Goal: Information Seeking & Learning: Learn about a topic

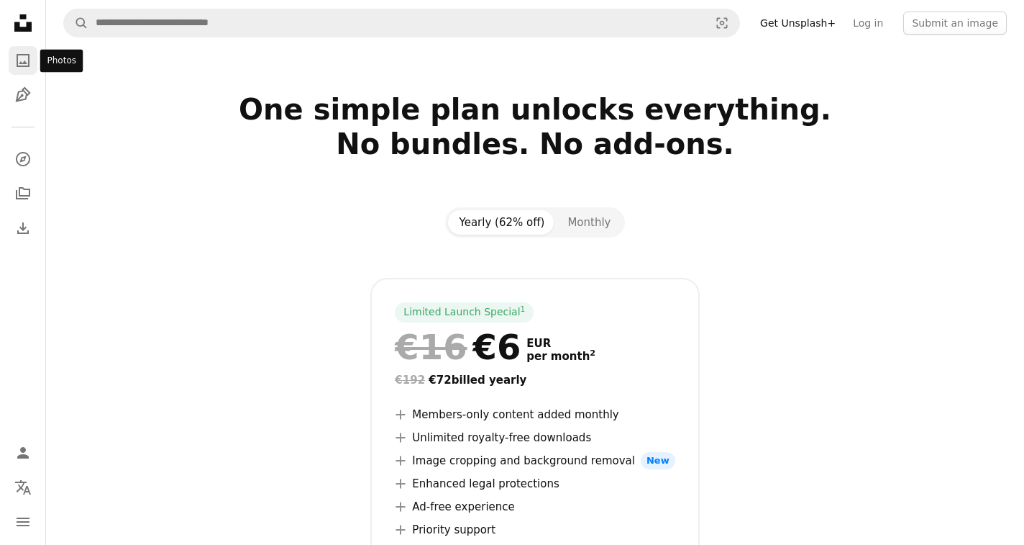
click at [24, 60] on icon "A photo" at bounding box center [22, 60] width 17 height 17
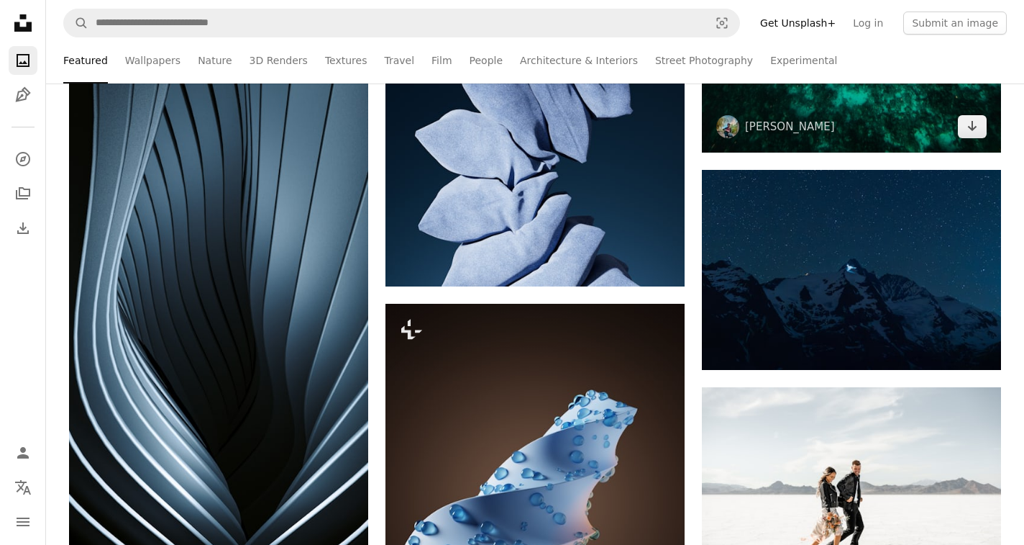
scroll to position [4994, 0]
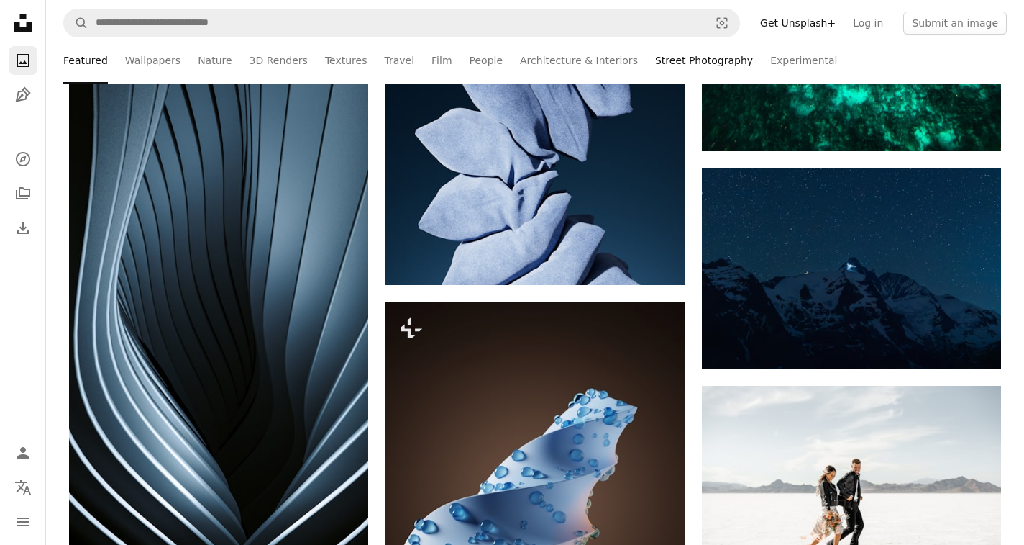
click at [697, 64] on link "Street Photography" at bounding box center [704, 60] width 98 height 46
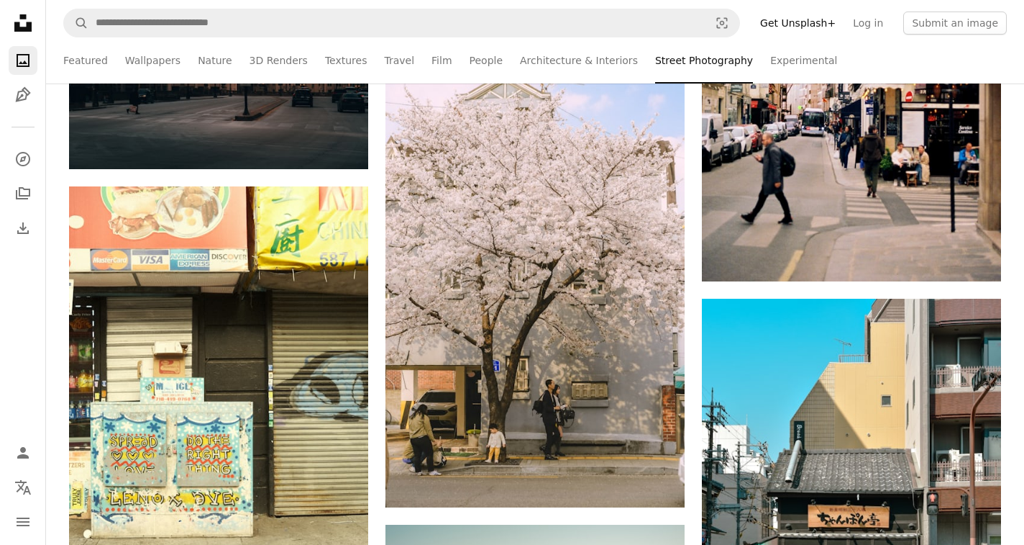
scroll to position [8760, 0]
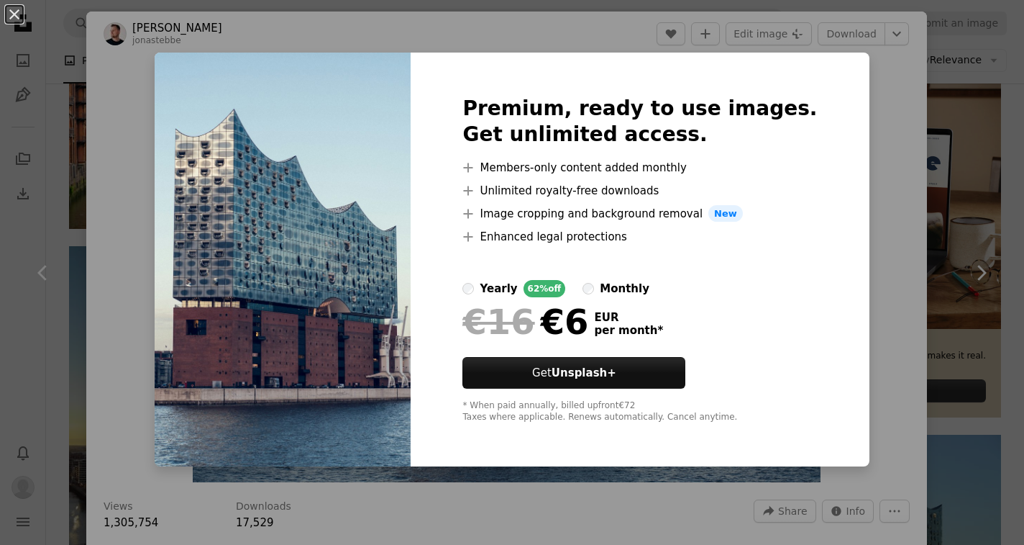
scroll to position [357, 0]
click at [892, 81] on div "An X shape Premium, ready to use images. Get unlimited access. A plus sign Memb…" at bounding box center [512, 272] width 1024 height 545
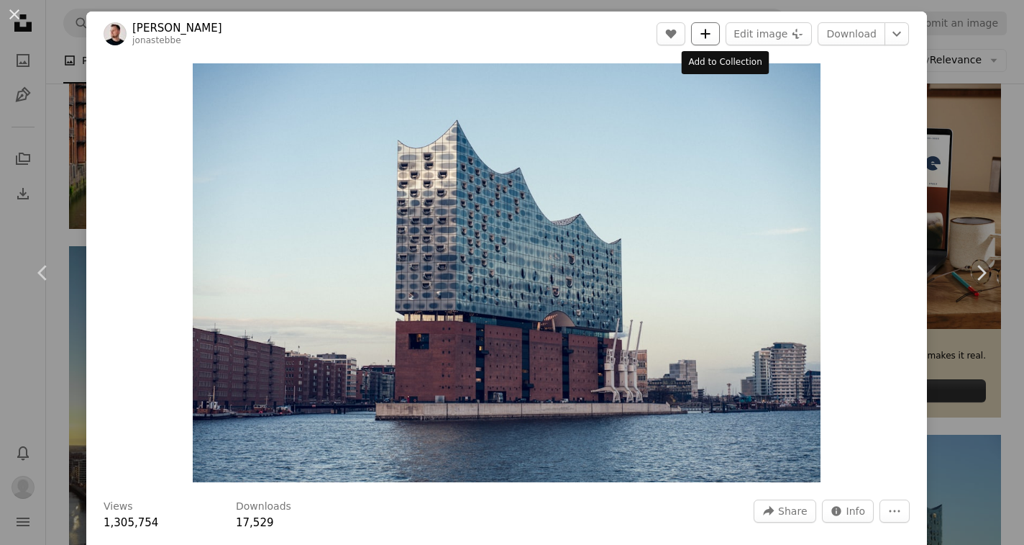
click at [720, 37] on button "A plus sign" at bounding box center [705, 33] width 29 height 23
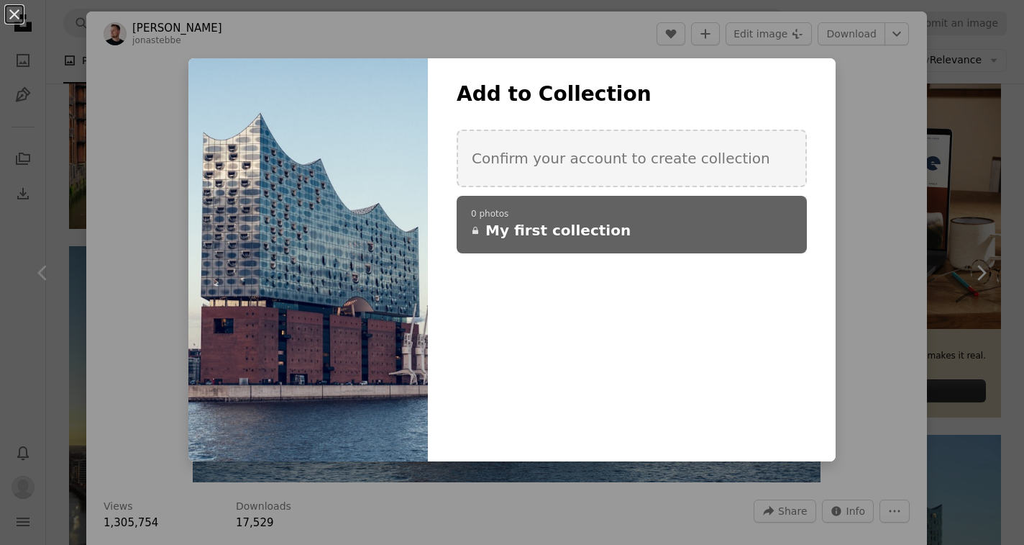
click at [679, 213] on p "0 photos" at bounding box center [632, 215] width 322 height 12
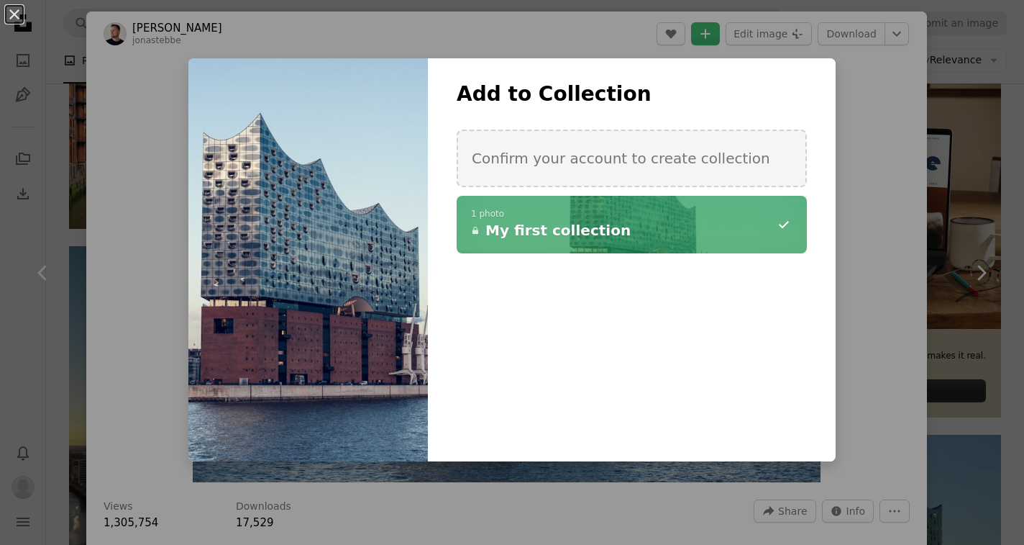
click at [870, 205] on div "An X shape Add to Collection Confirm your account to create collection A checkm…" at bounding box center [512, 272] width 1024 height 545
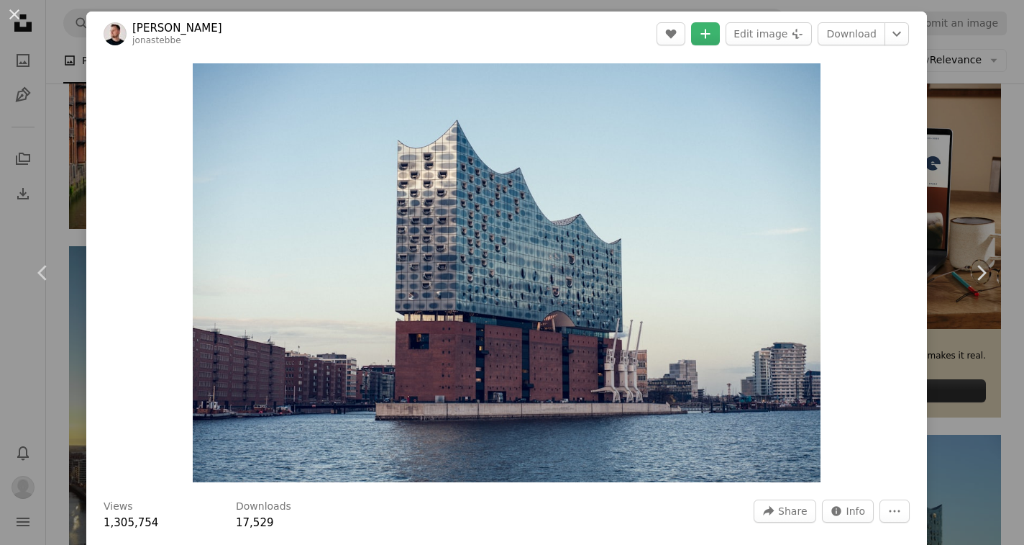
click at [1008, 114] on div "An X shape Chevron left Chevron right [PERSON_NAME] jonastebbe A heart A plus s…" at bounding box center [512, 272] width 1024 height 545
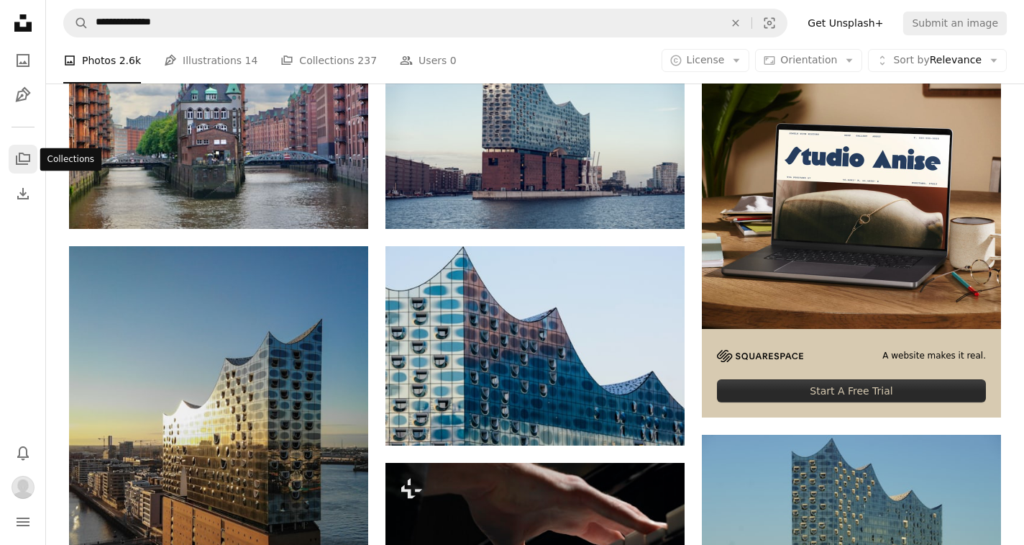
click at [24, 165] on icon "A stack of folders" at bounding box center [22, 158] width 17 height 17
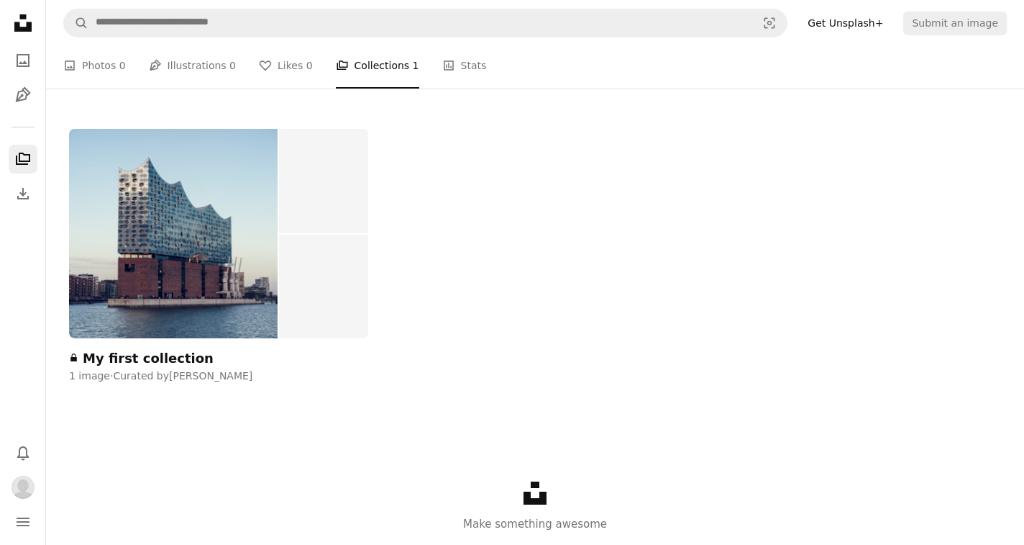
scroll to position [227, 0]
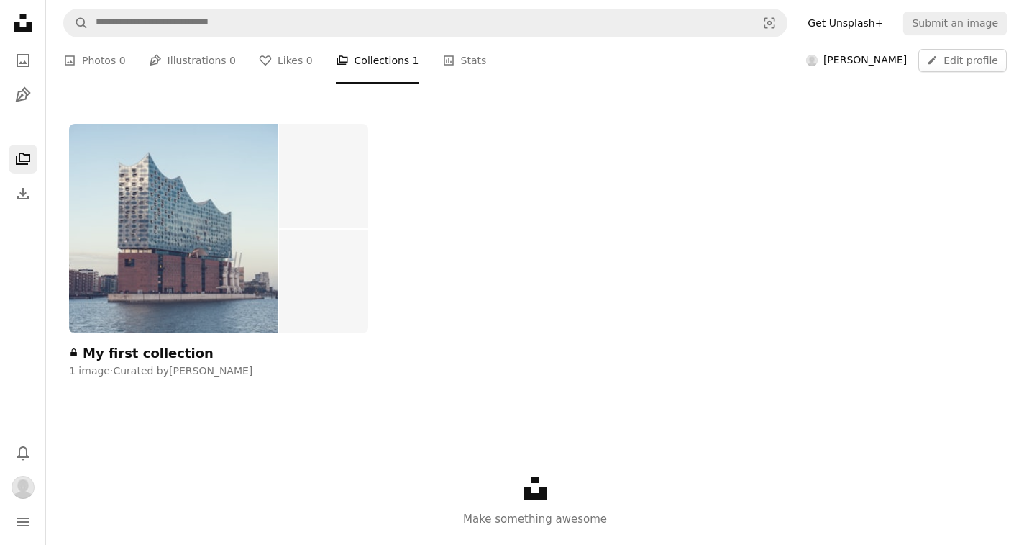
click at [223, 247] on img at bounding box center [173, 228] width 209 height 209
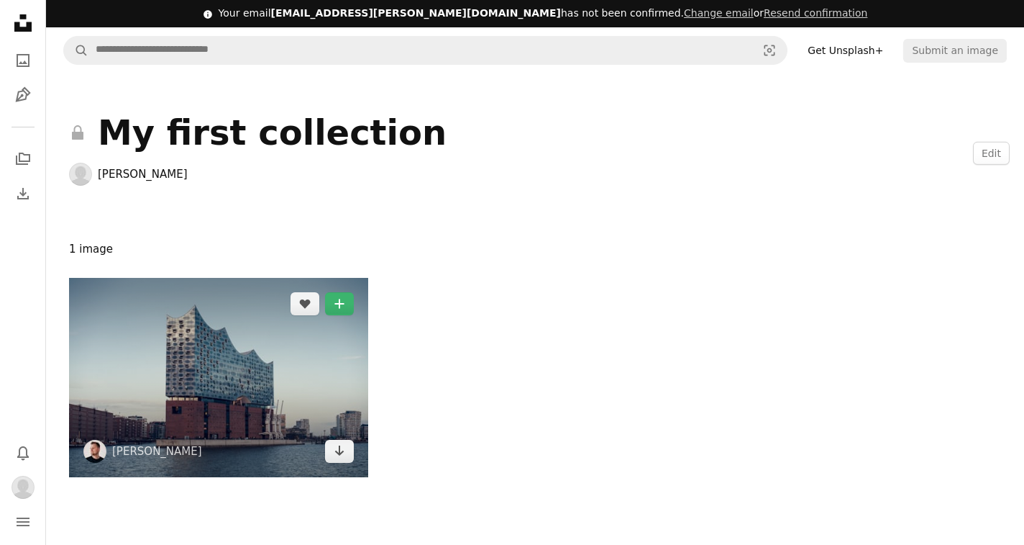
click at [334, 363] on img at bounding box center [218, 377] width 299 height 199
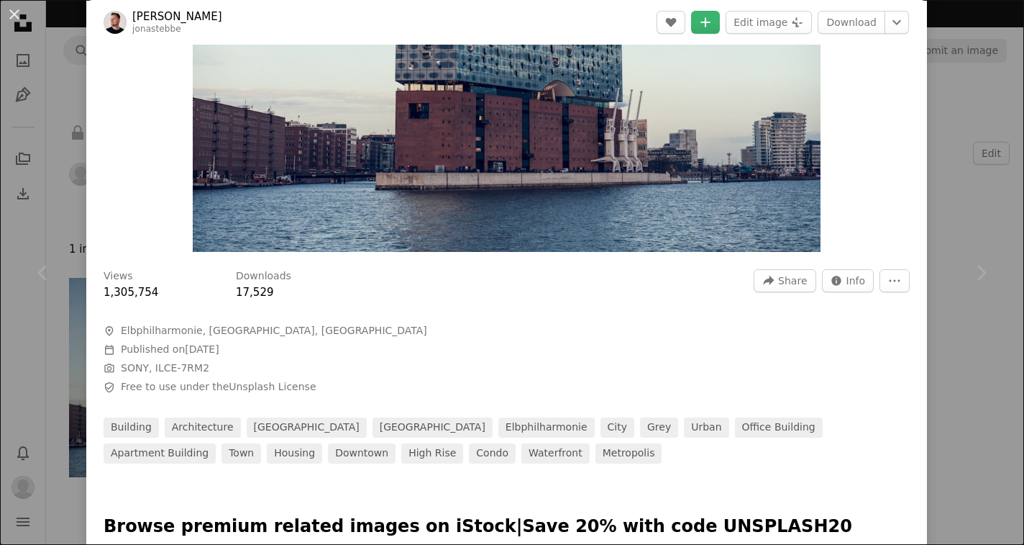
scroll to position [235, 0]
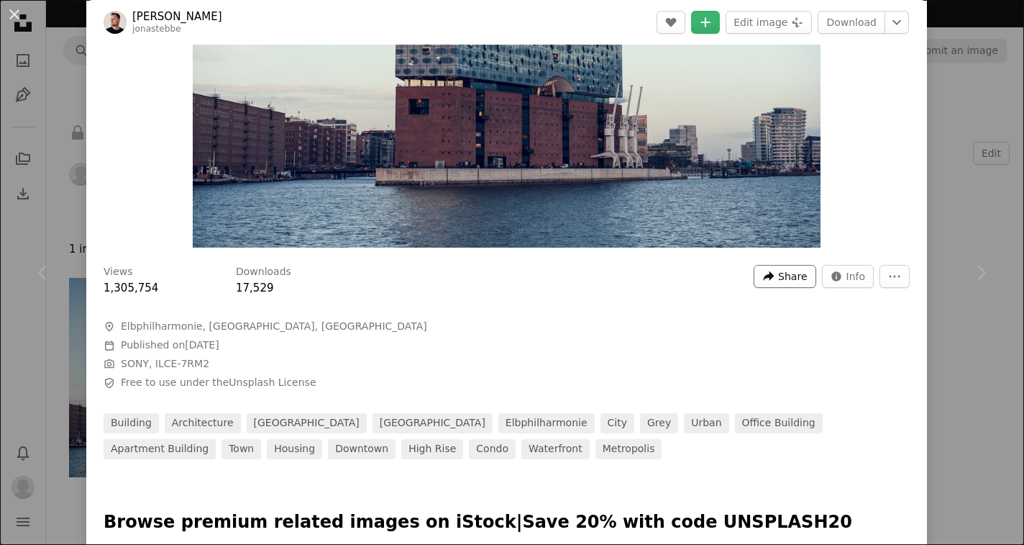
click at [806, 282] on span "Share" at bounding box center [792, 276] width 29 height 22
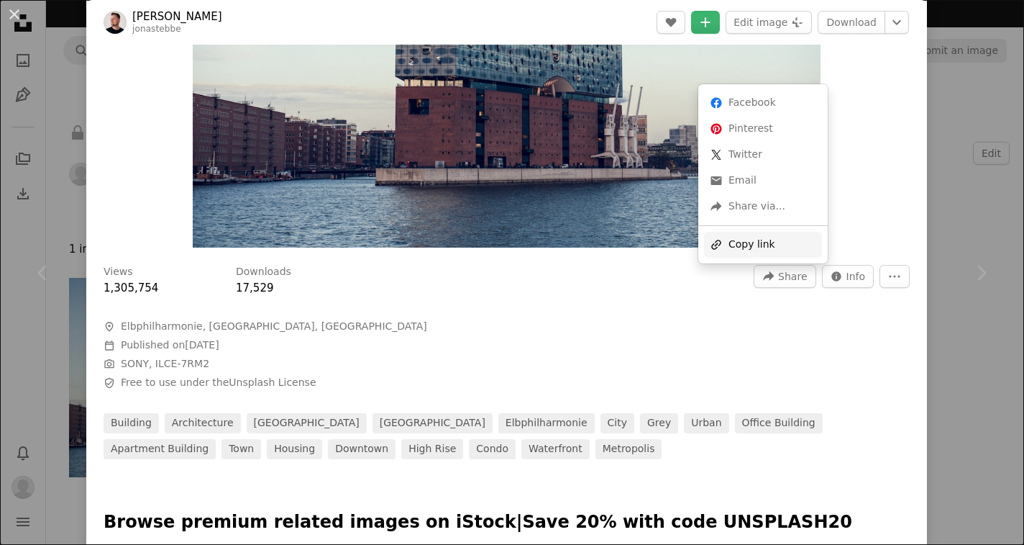
click at [770, 244] on div "A URL sharing icon (chains) Copy link" at bounding box center [763, 245] width 118 height 26
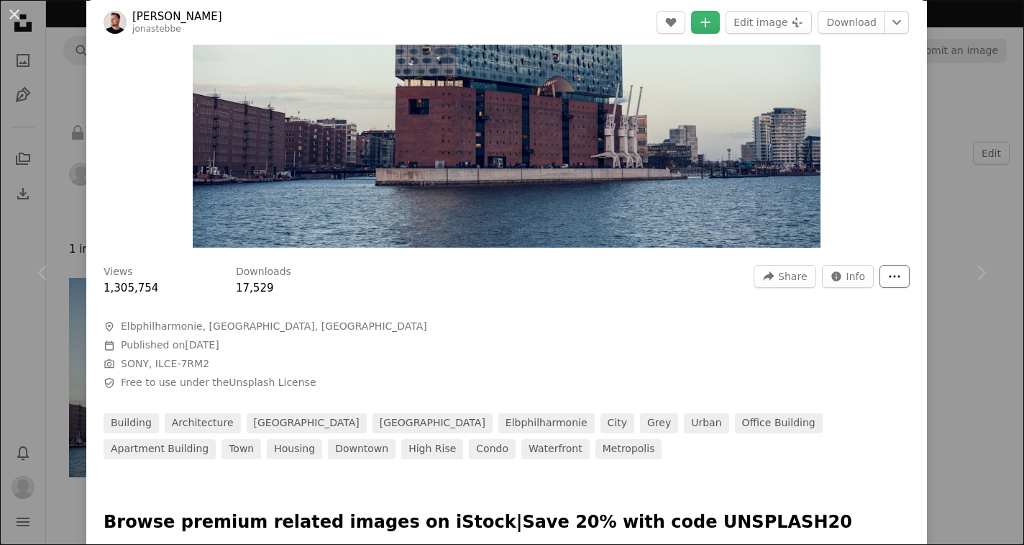
click at [910, 270] on button "More Actions" at bounding box center [895, 276] width 30 height 23
click at [826, 382] on dialog "An X shape Chevron left Chevron right [PERSON_NAME] jonastebbe A heart A plus s…" at bounding box center [512, 272] width 1024 height 545
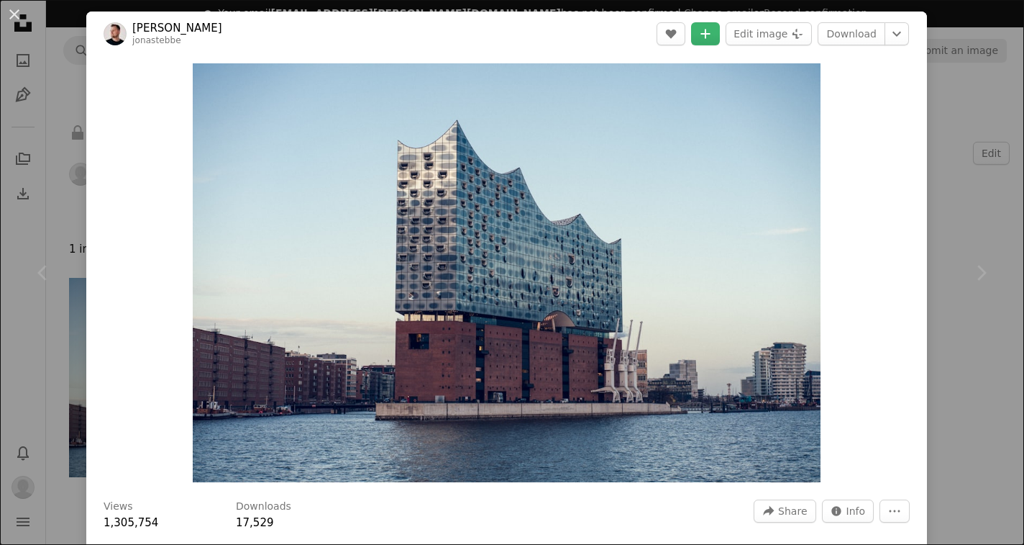
scroll to position [0, 0]
click at [909, 32] on icon "Chevron down" at bounding box center [896, 33] width 23 height 17
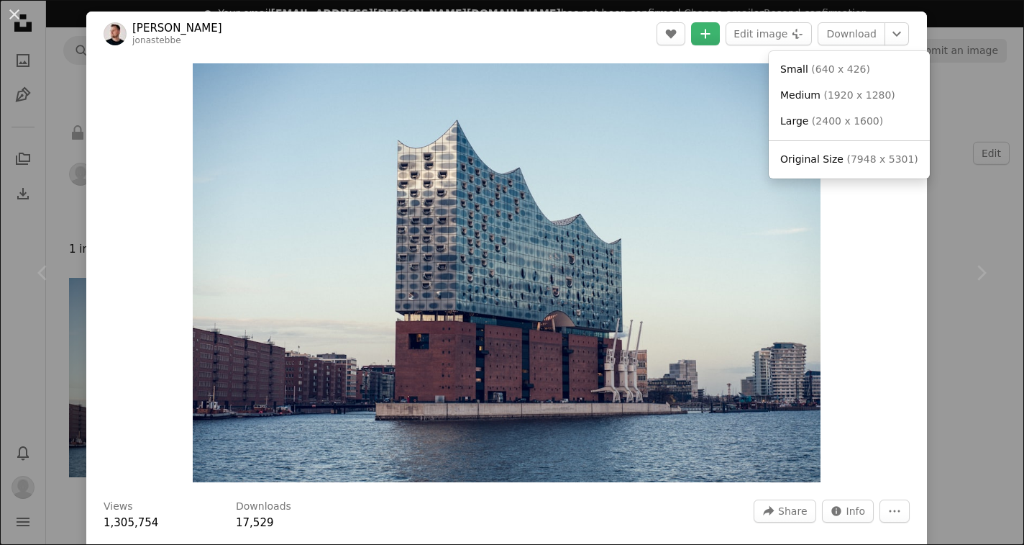
click at [885, 262] on dialog "An X shape Chevron left Chevron right [PERSON_NAME] jonastebbe A heart A plus s…" at bounding box center [512, 272] width 1024 height 545
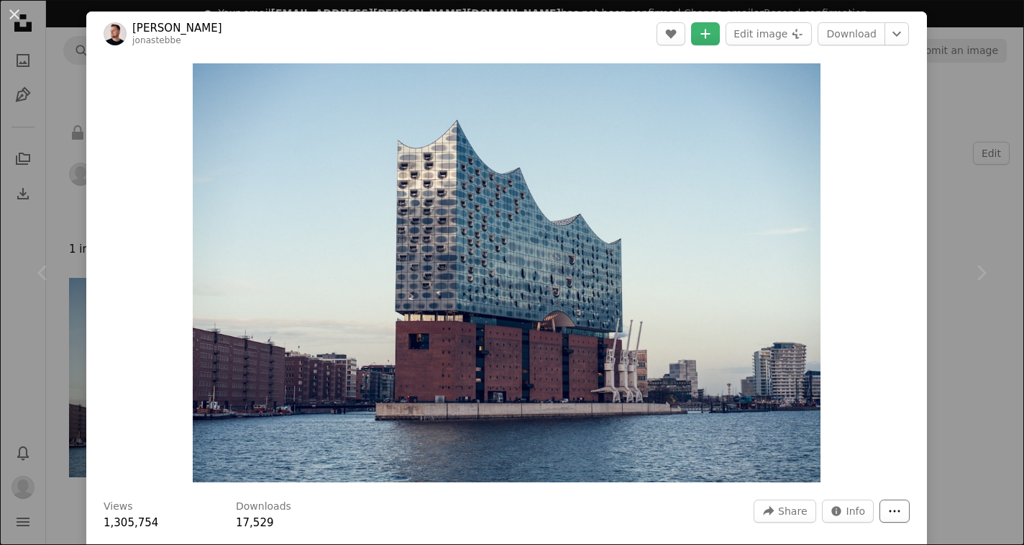
click at [901, 511] on icon "More Actions" at bounding box center [894, 510] width 13 height 13
click at [861, 514] on dialog "An X shape Chevron left Chevron right [PERSON_NAME] jonastebbe A heart A plus s…" at bounding box center [512, 272] width 1024 height 545
click at [861, 514] on span "Info" at bounding box center [856, 511] width 19 height 22
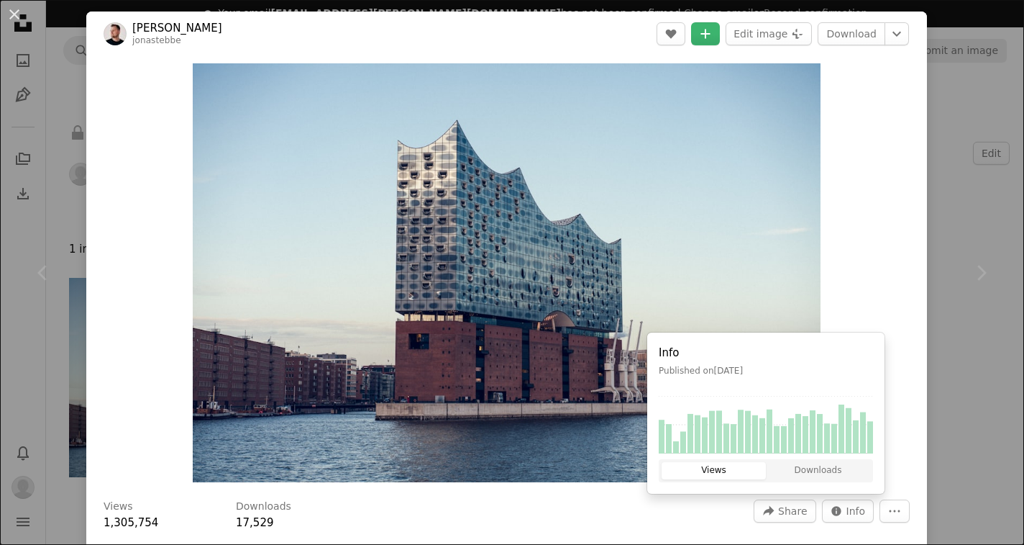
click at [737, 468] on button "Views" at bounding box center [714, 470] width 104 height 17
click at [817, 469] on button "Downloads" at bounding box center [818, 470] width 104 height 17
click at [886, 290] on div "Zoom in" at bounding box center [506, 272] width 841 height 433
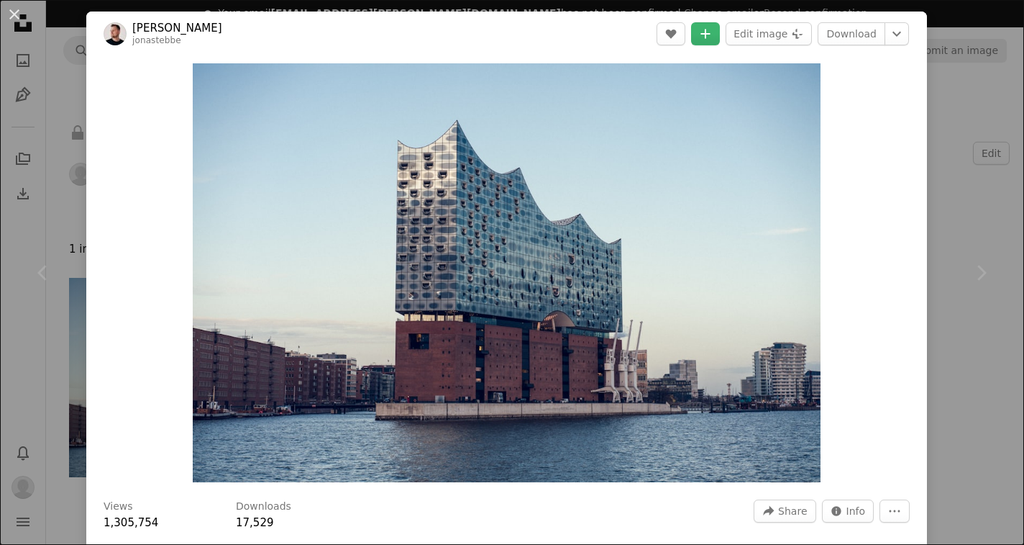
click at [1002, 245] on div "Chevron right" at bounding box center [981, 273] width 86 height 138
click at [16, 12] on button "An X shape" at bounding box center [14, 14] width 17 height 17
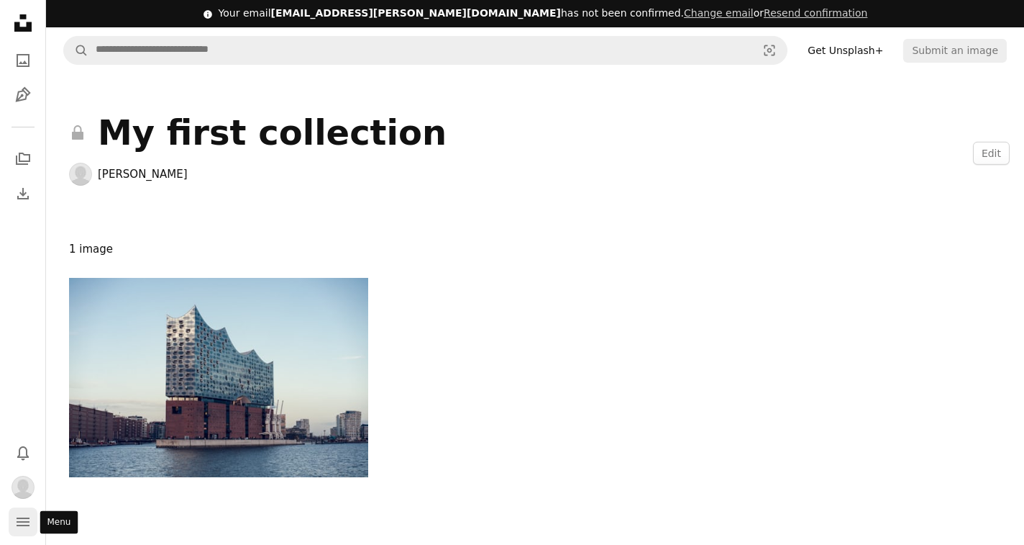
click at [26, 519] on icon "Menu" at bounding box center [23, 521] width 13 height 9
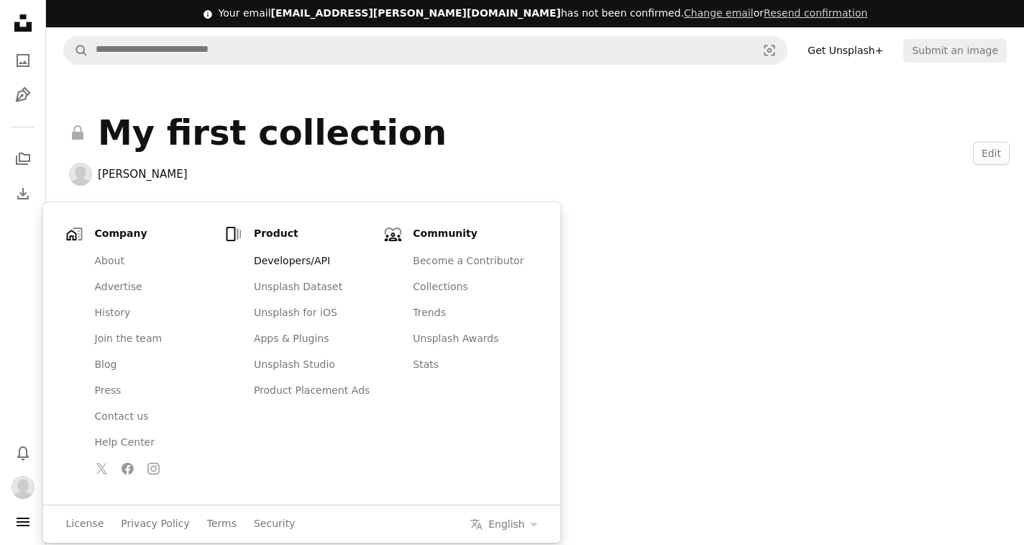
click at [271, 260] on link "Developers/API" at bounding box center [311, 261] width 133 height 26
